Goal: Task Accomplishment & Management: Use online tool/utility

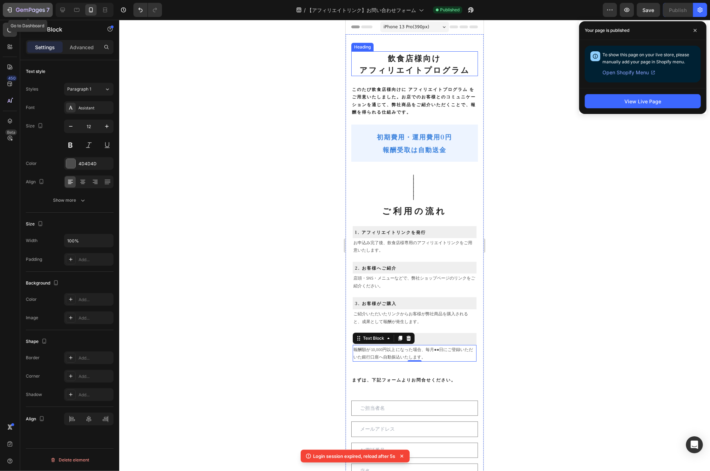
drag, startPoint x: 0, startPoint y: 0, endPoint x: 17, endPoint y: 10, distance: 19.8
click at [17, 10] on icon "button" at bounding box center [30, 10] width 29 height 6
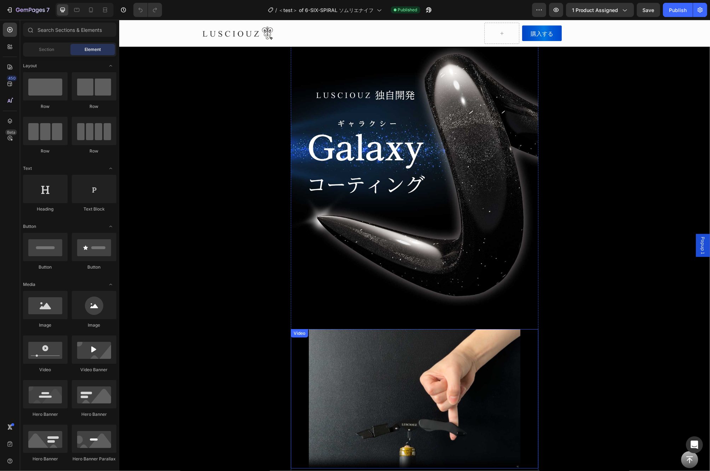
scroll to position [3963, 0]
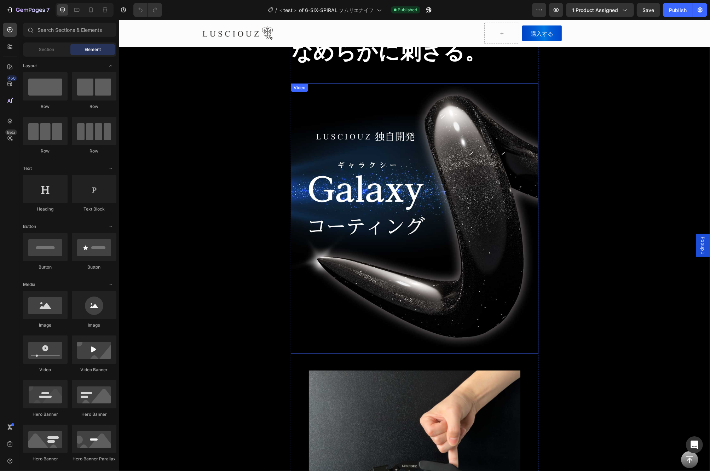
click at [501, 155] on video at bounding box center [415, 219] width 248 height 271
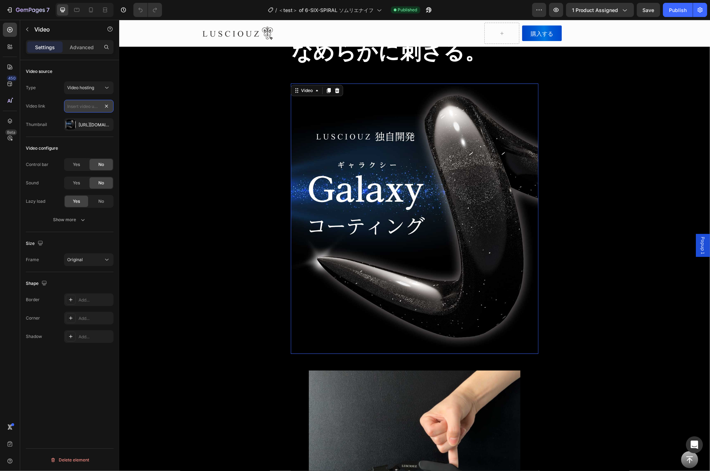
scroll to position [0, 0]
click at [86, 107] on input "text" at bounding box center [89, 106] width 50 height 13
paste input "[URL][DOMAIN_NAME]"
type input "[URL][DOMAIN_NAME]"
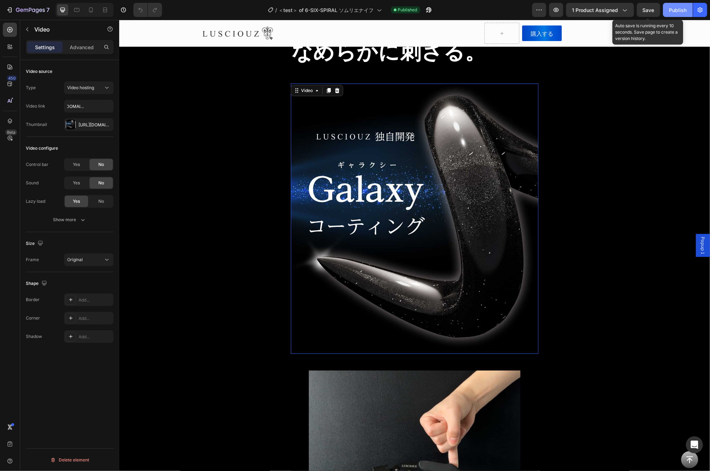
drag, startPoint x: 654, startPoint y: 7, endPoint x: 674, endPoint y: 8, distance: 20.2
click at [655, 7] on span "Save" at bounding box center [649, 10] width 12 height 6
click at [677, 11] on div "Publish" at bounding box center [678, 9] width 18 height 7
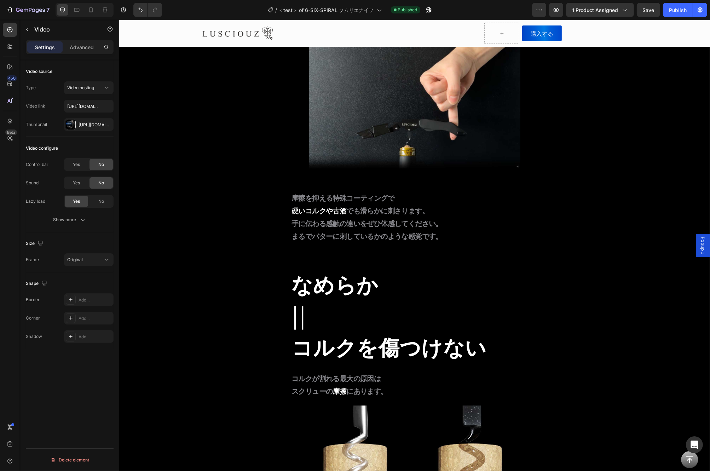
scroll to position [3191, 0]
